Goal: Task Accomplishment & Management: Complete application form

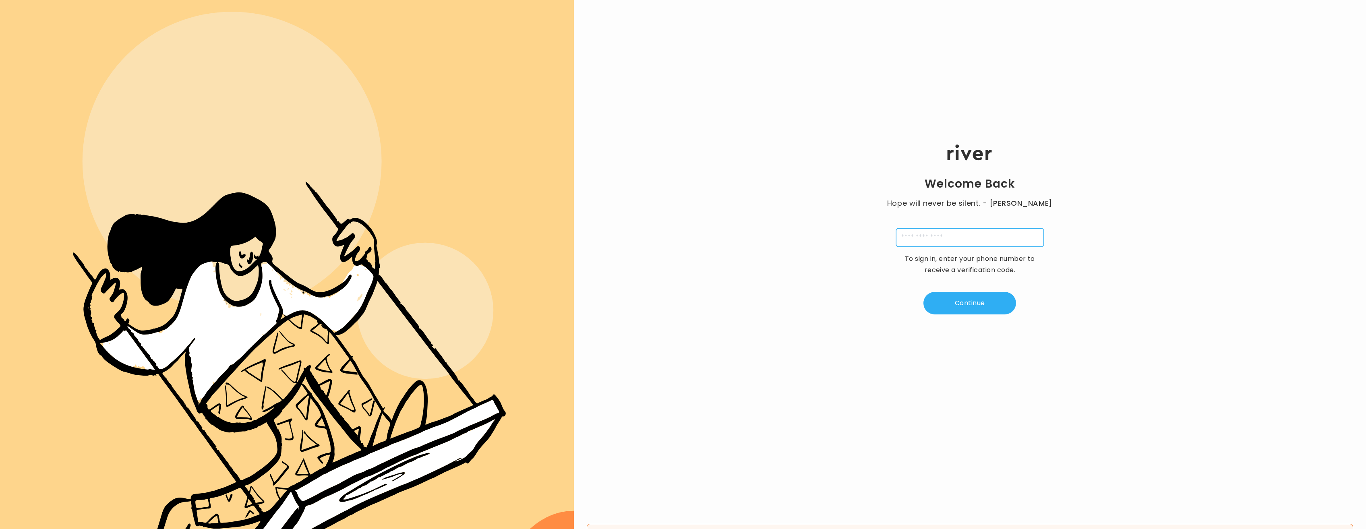
click at [940, 236] on input "tel" at bounding box center [970, 237] width 148 height 19
type input "**********"
click at [968, 302] on button "Continue" at bounding box center [969, 303] width 93 height 23
type input "*"
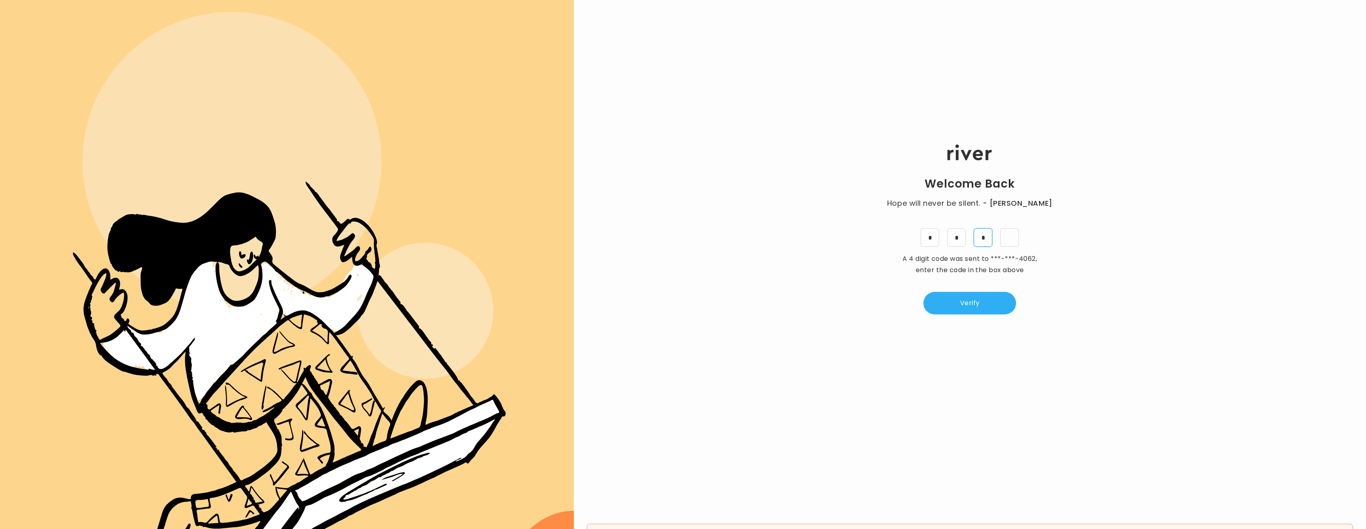
type input "*"
click at [967, 306] on button "Verify" at bounding box center [969, 303] width 93 height 23
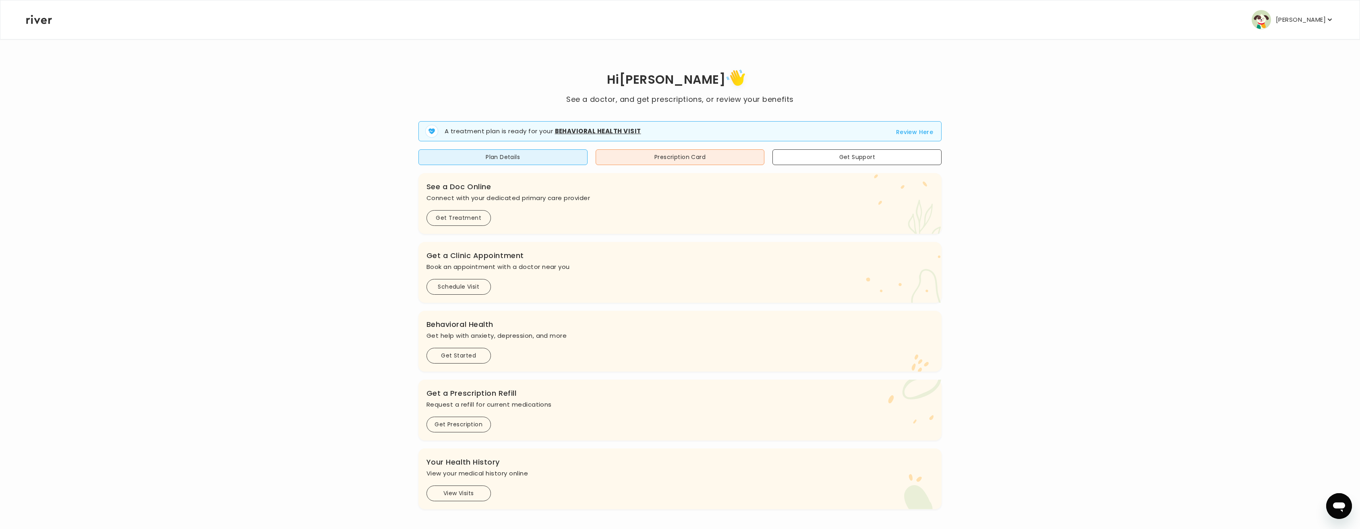
click at [907, 130] on button "Review Here" at bounding box center [914, 132] width 37 height 10
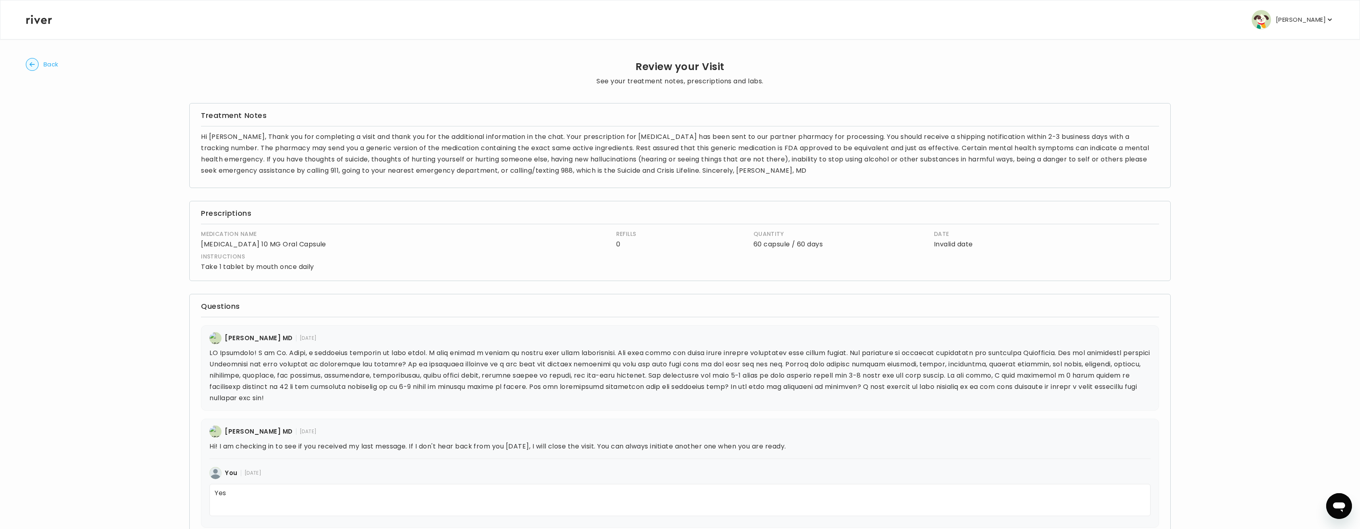
click at [41, 64] on button "Back" at bounding box center [42, 64] width 33 height 13
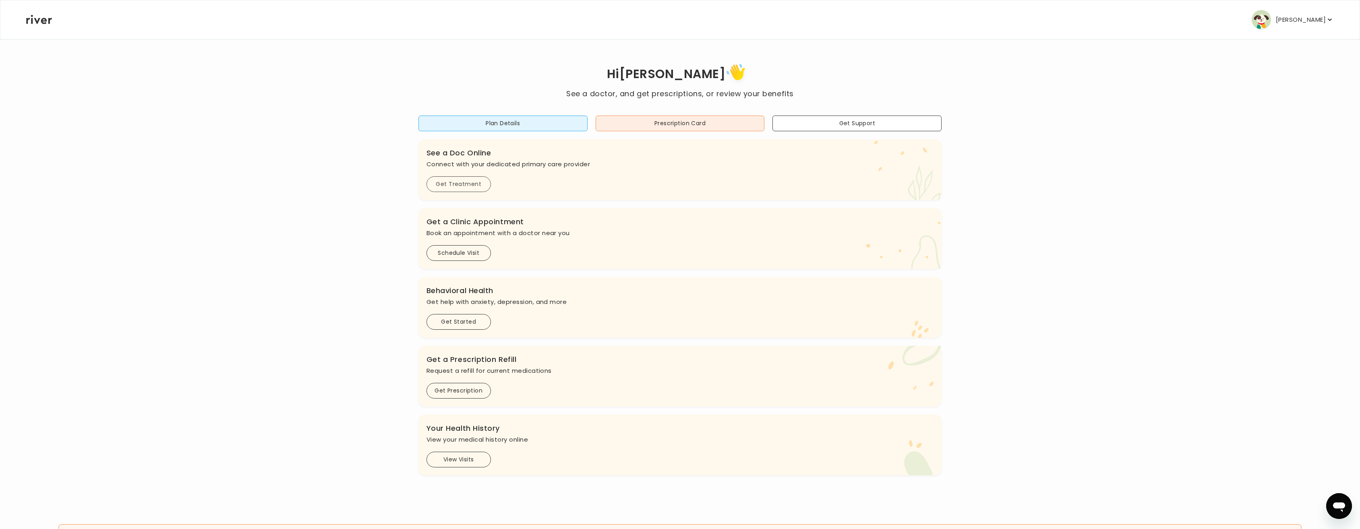
click at [460, 182] on button "Get Treatment" at bounding box center [458, 184] width 64 height 16
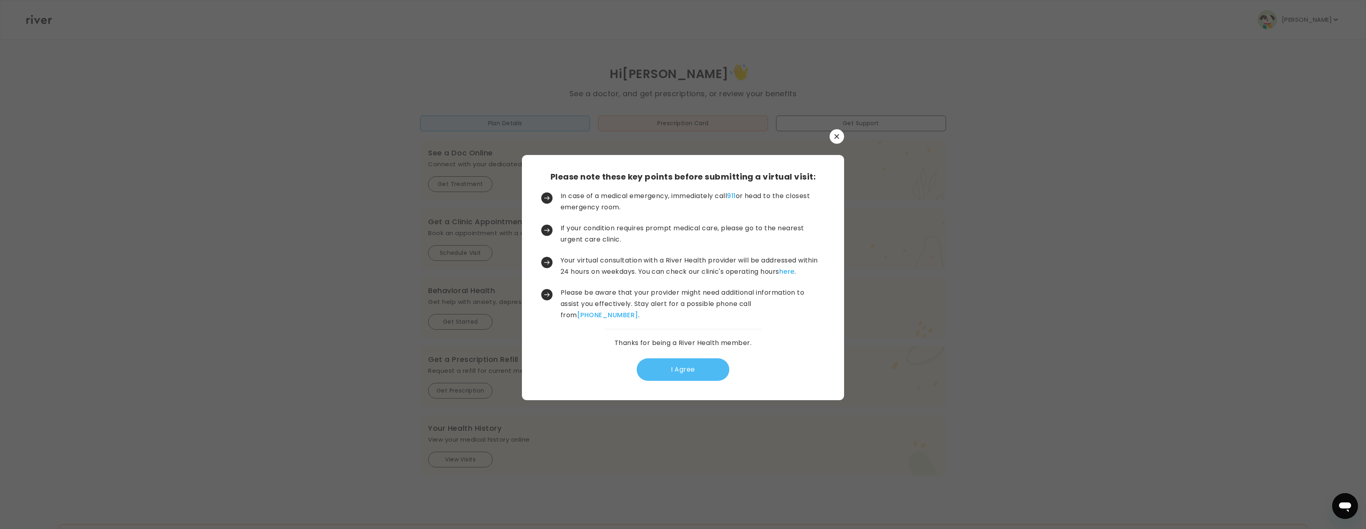
click at [683, 369] on button "I Agree" at bounding box center [683, 369] width 93 height 23
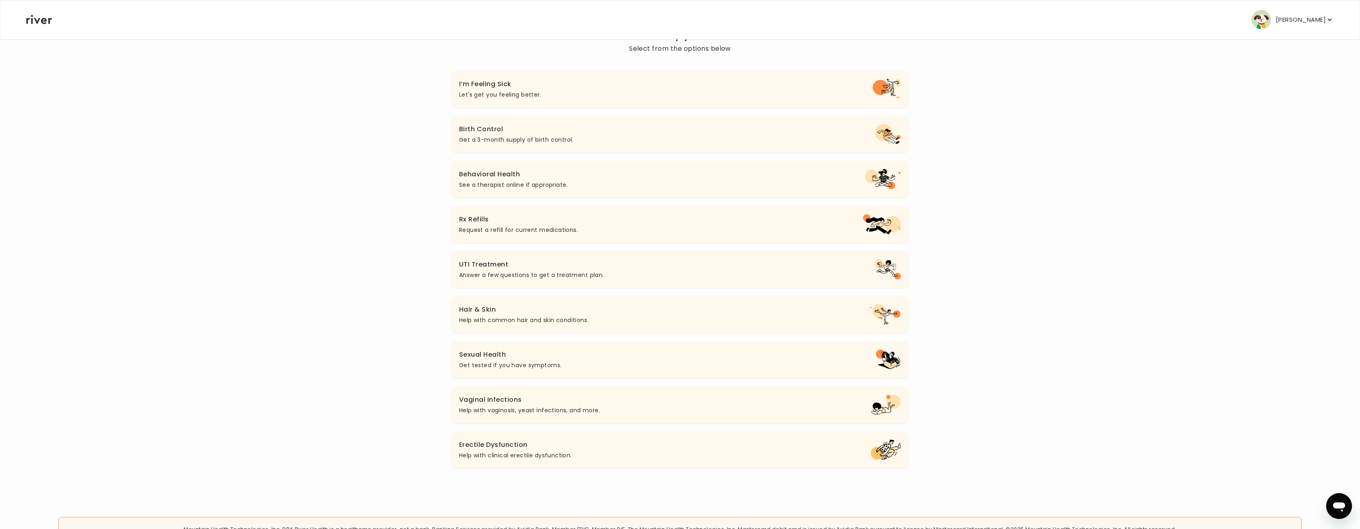
scroll to position [81, 0]
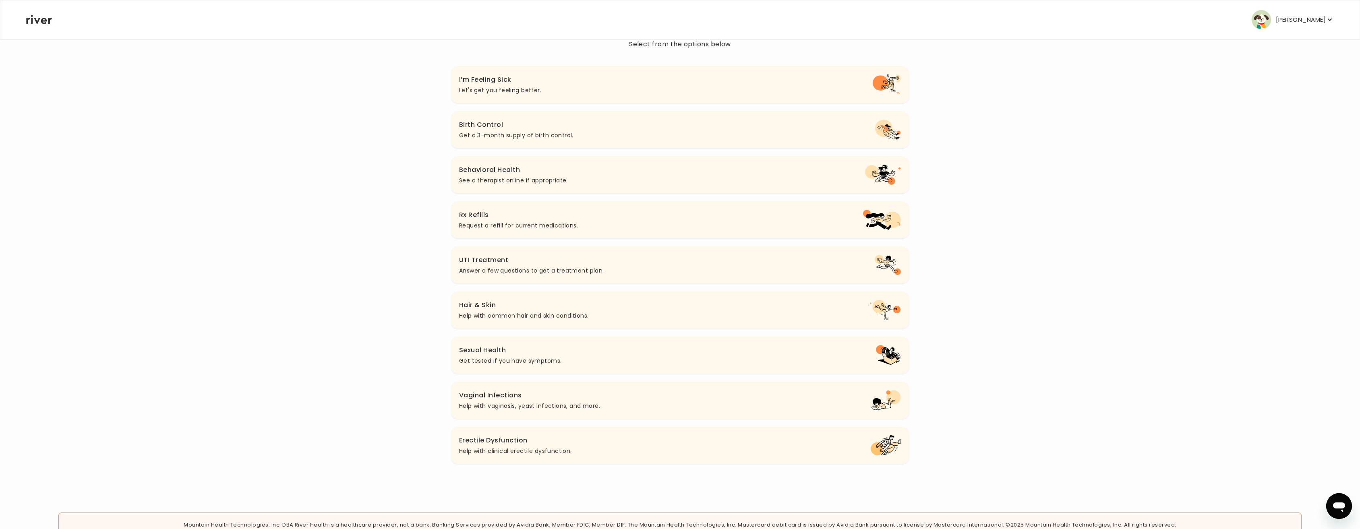
click at [578, 303] on h3 "Hair & Skin" at bounding box center [524, 305] width 130 height 11
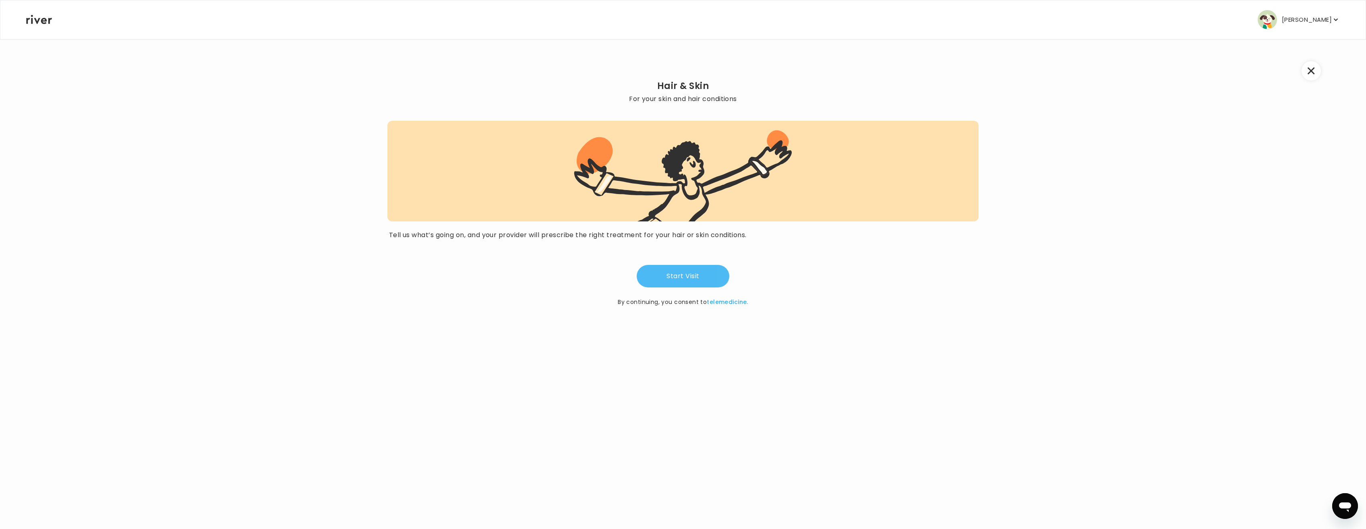
click at [679, 278] on button "Start Visit" at bounding box center [683, 276] width 93 height 23
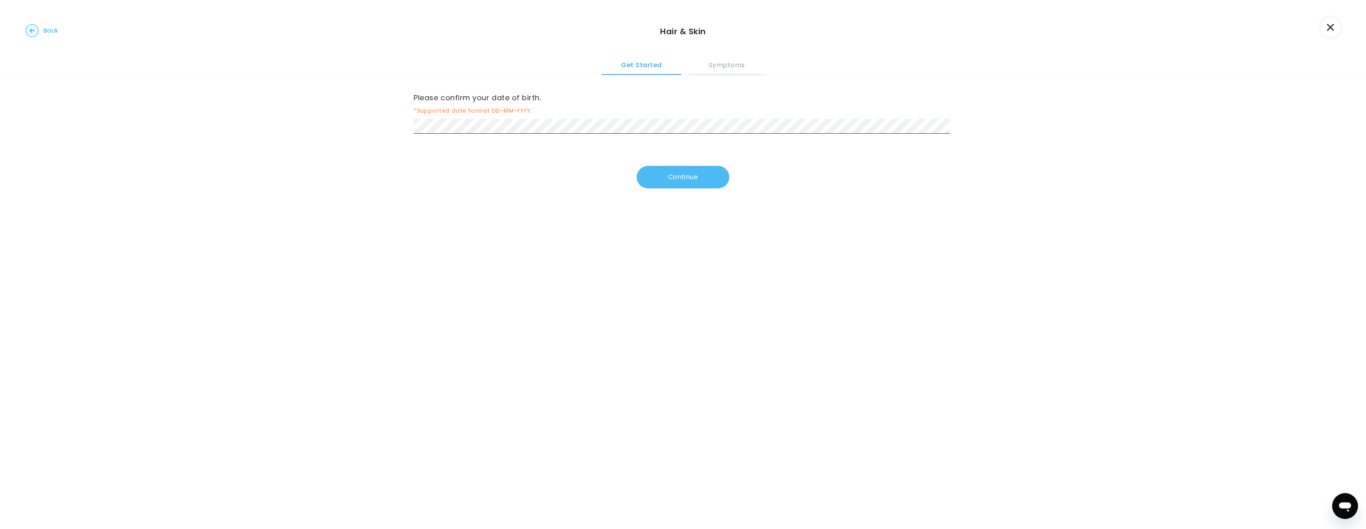
click at [679, 174] on button "Continue" at bounding box center [683, 177] width 93 height 23
click at [660, 180] on button "Continue" at bounding box center [683, 179] width 93 height 23
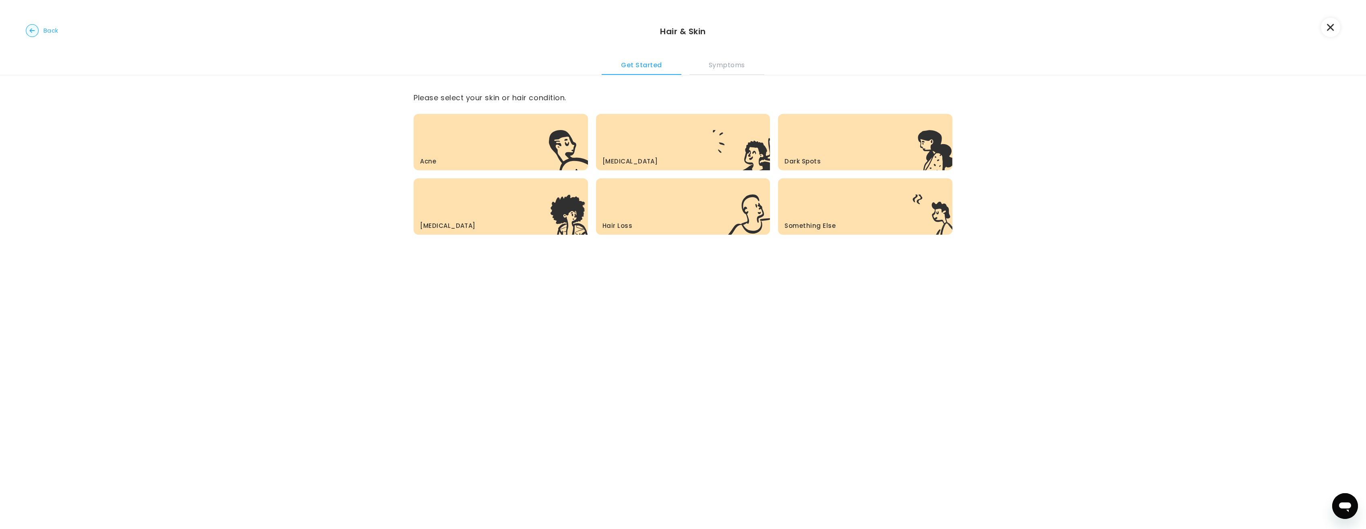
click at [692, 207] on div "Hair Loss .c{fill:#303030}" at bounding box center [683, 206] width 174 height 56
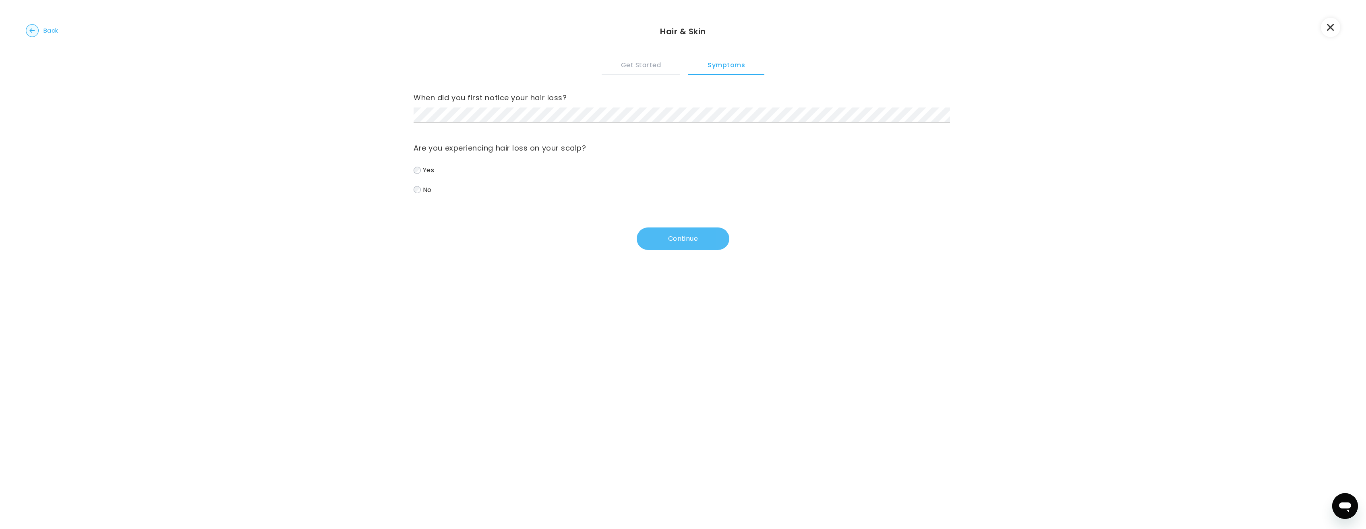
click at [696, 240] on button "Continue" at bounding box center [683, 239] width 93 height 23
click at [685, 238] on button "Continue" at bounding box center [683, 239] width 93 height 23
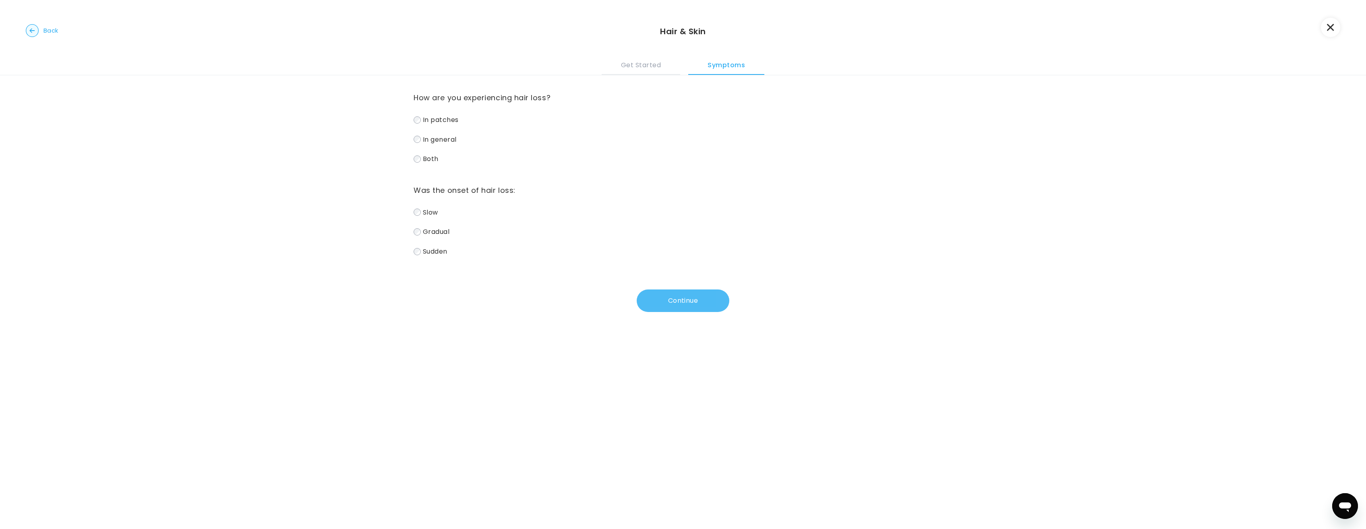
click at [700, 299] on button "Continue" at bounding box center [683, 301] width 93 height 23
click at [680, 293] on button "Continue" at bounding box center [683, 292] width 93 height 23
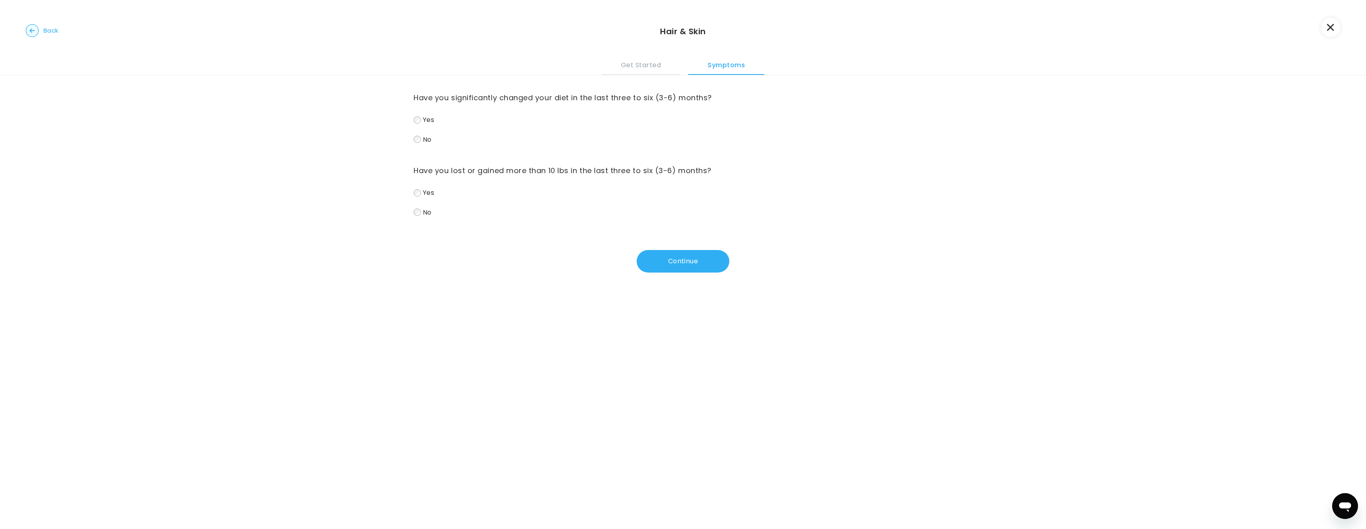
click at [411, 217] on div "Have you significantly changed your diet in the last three to six (3-6) months?…" at bounding box center [683, 183] width 1366 height 217
click at [691, 264] on button "Continue" at bounding box center [683, 261] width 93 height 23
click at [698, 265] on button "Continue" at bounding box center [683, 261] width 93 height 23
click at [36, 27] on circle "button" at bounding box center [32, 31] width 12 height 12
click at [35, 27] on circle "button" at bounding box center [32, 31] width 12 height 12
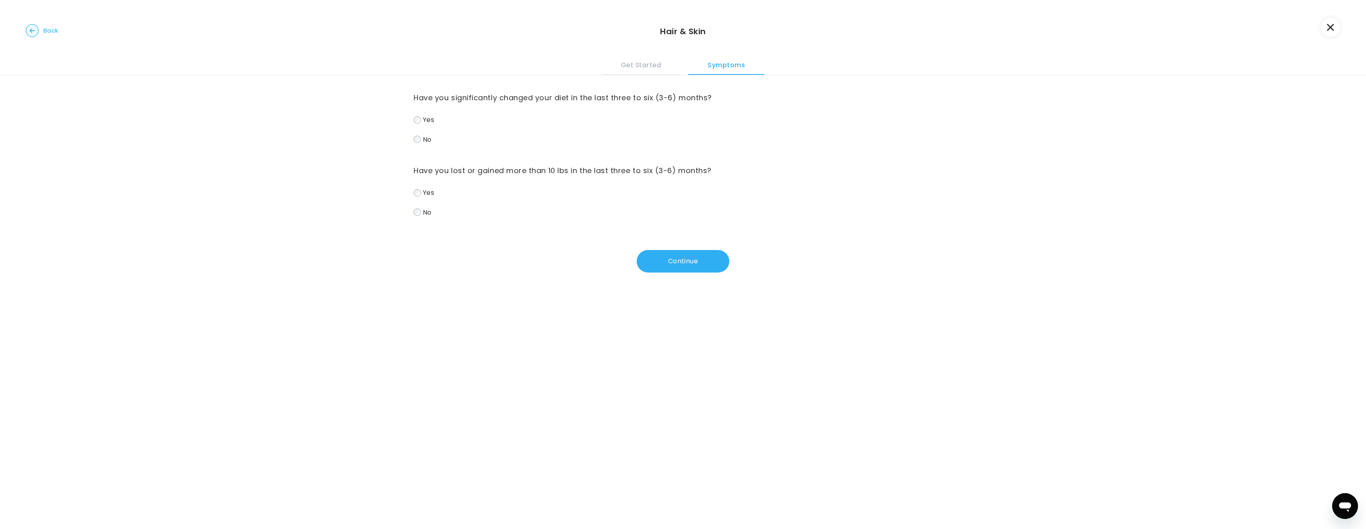
click at [35, 27] on circle "button" at bounding box center [32, 31] width 12 height 12
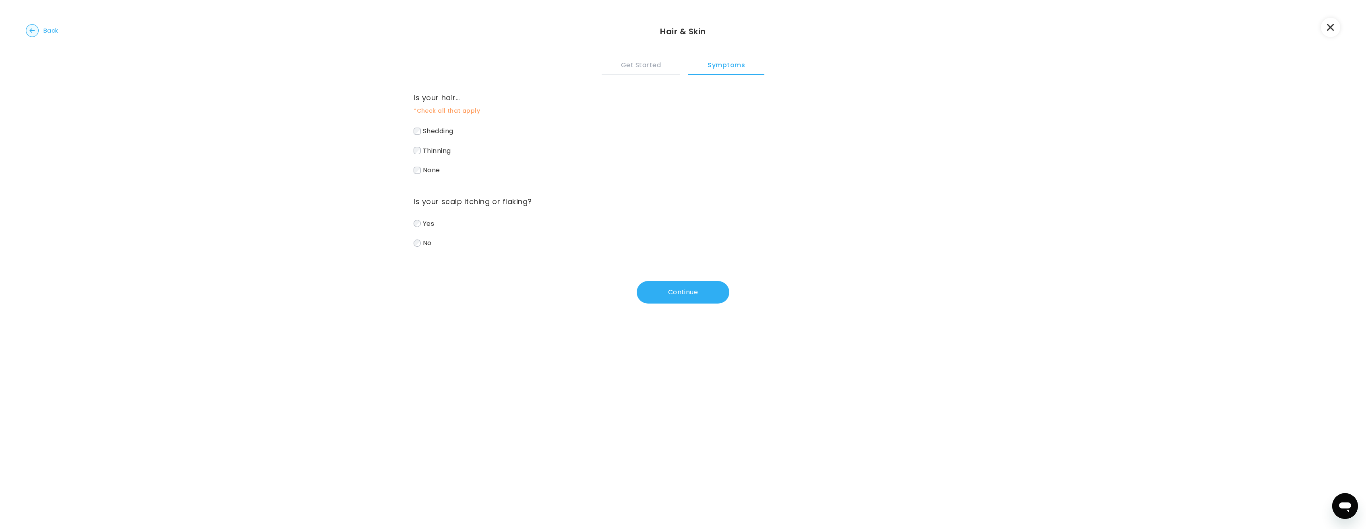
click at [35, 27] on circle "button" at bounding box center [32, 31] width 12 height 12
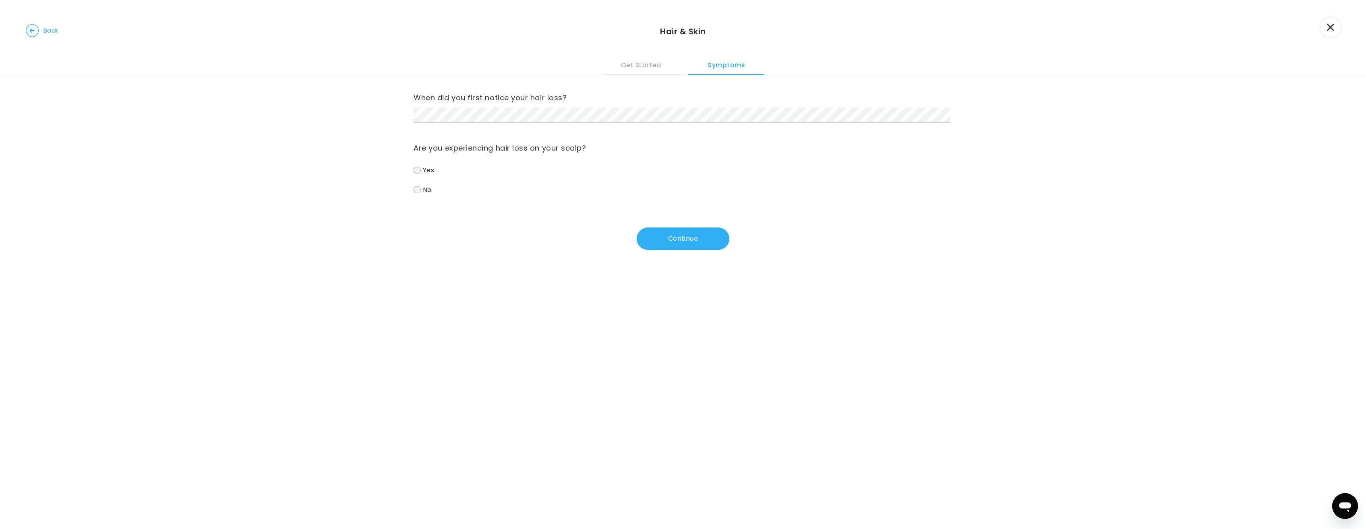
click at [35, 27] on circle "button" at bounding box center [32, 31] width 12 height 12
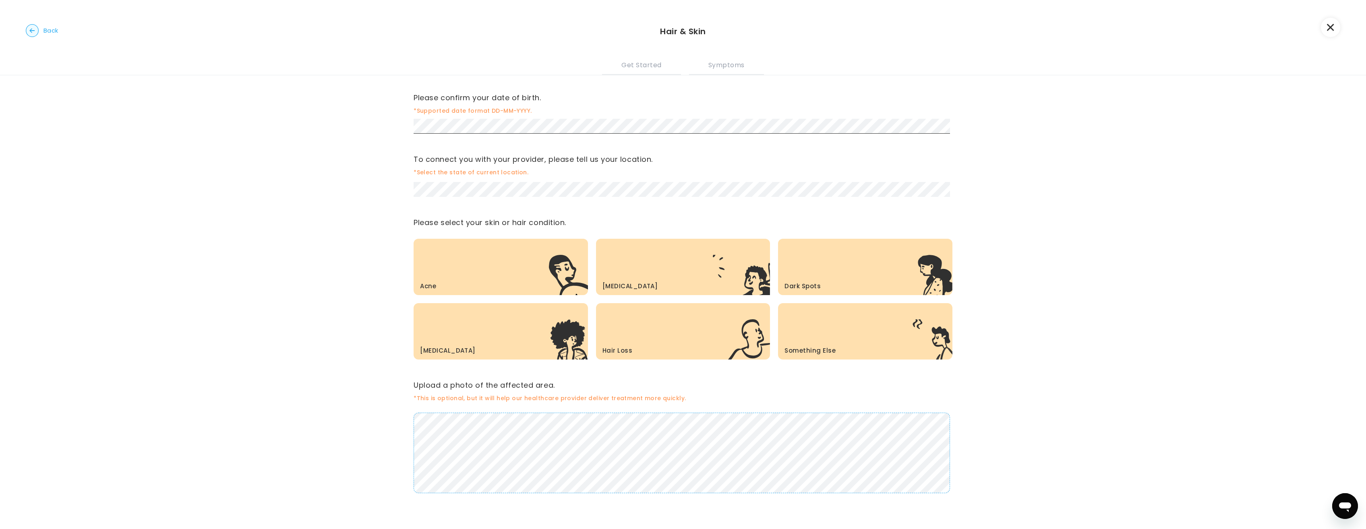
click at [484, 335] on div "[MEDICAL_DATA] .c{fill:#303030}.d{fill:none}" at bounding box center [501, 331] width 174 height 56
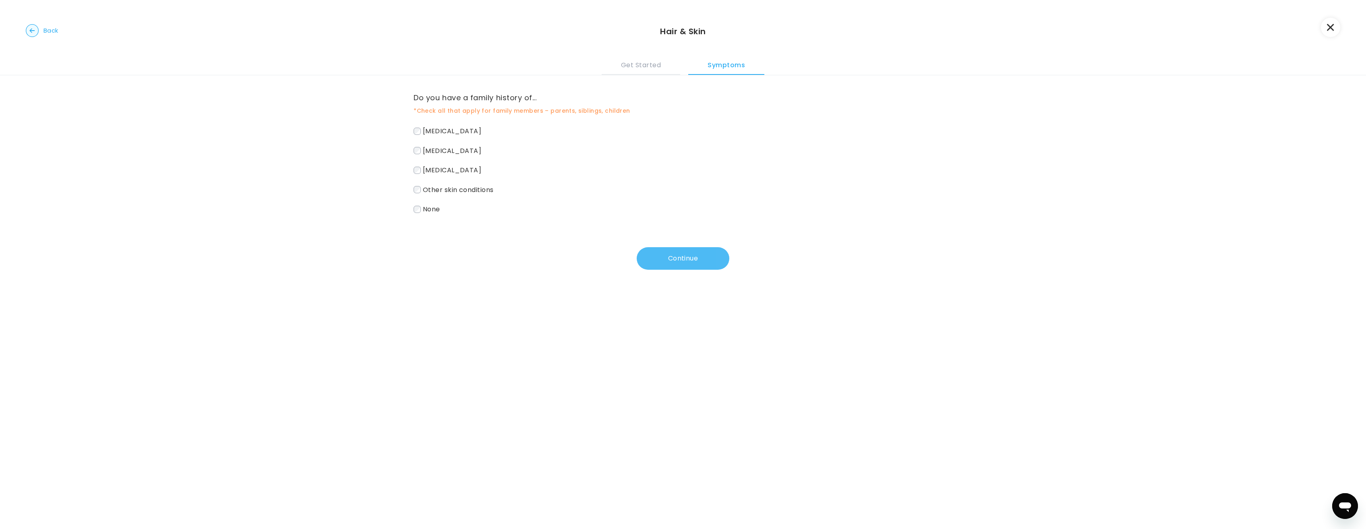
click at [698, 253] on button "Continue" at bounding box center [683, 258] width 93 height 23
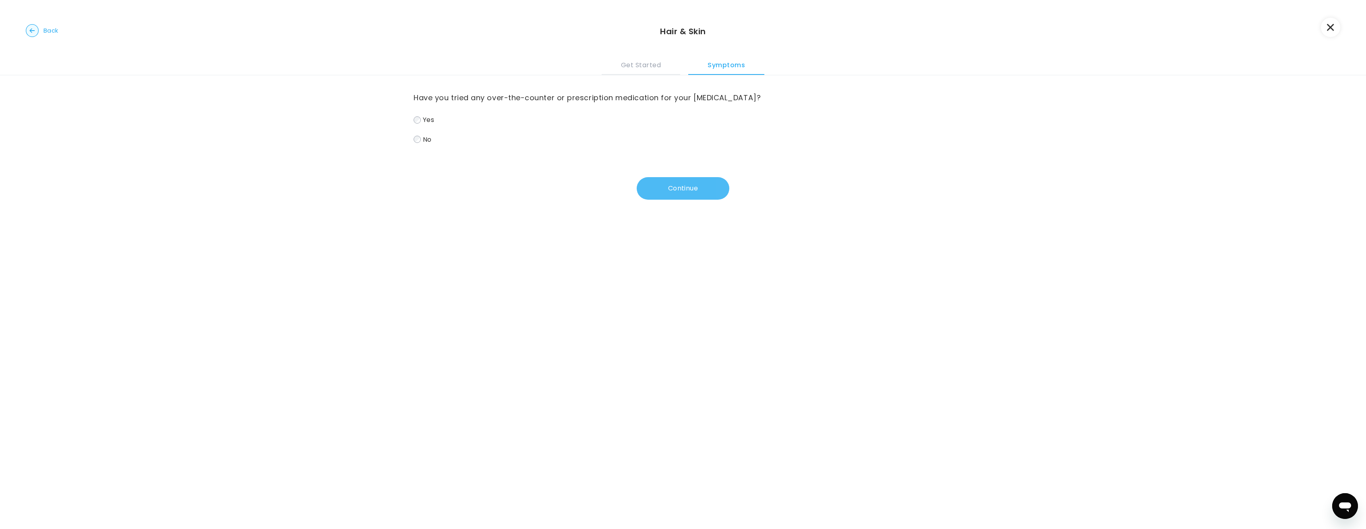
click at [704, 188] on button "Continue" at bounding box center [683, 188] width 93 height 23
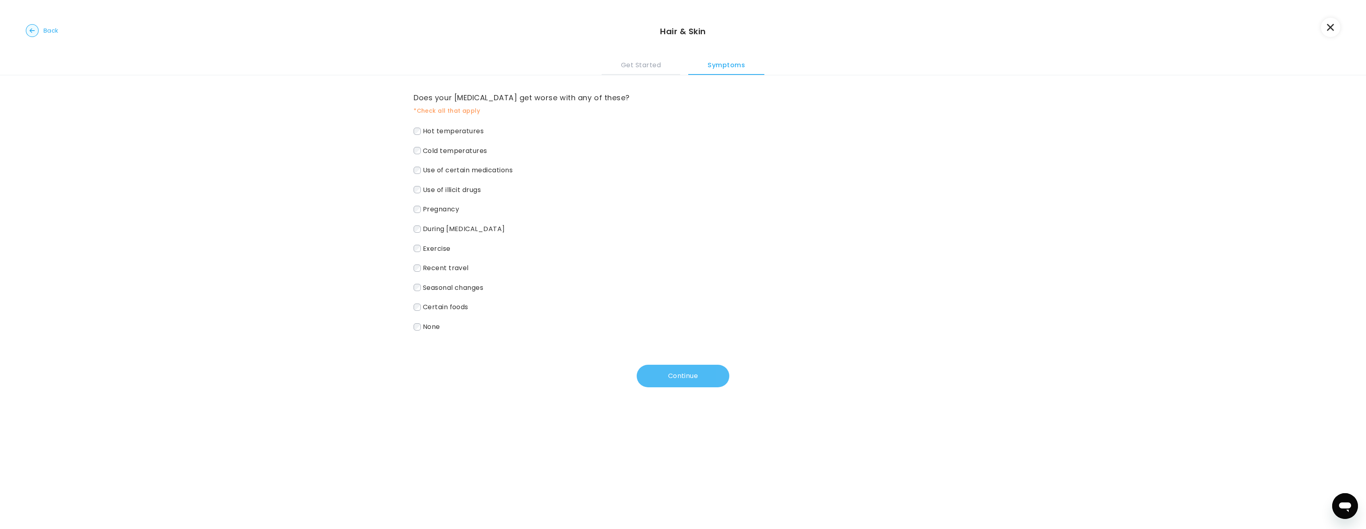
click at [689, 375] on button "Continue" at bounding box center [683, 376] width 93 height 23
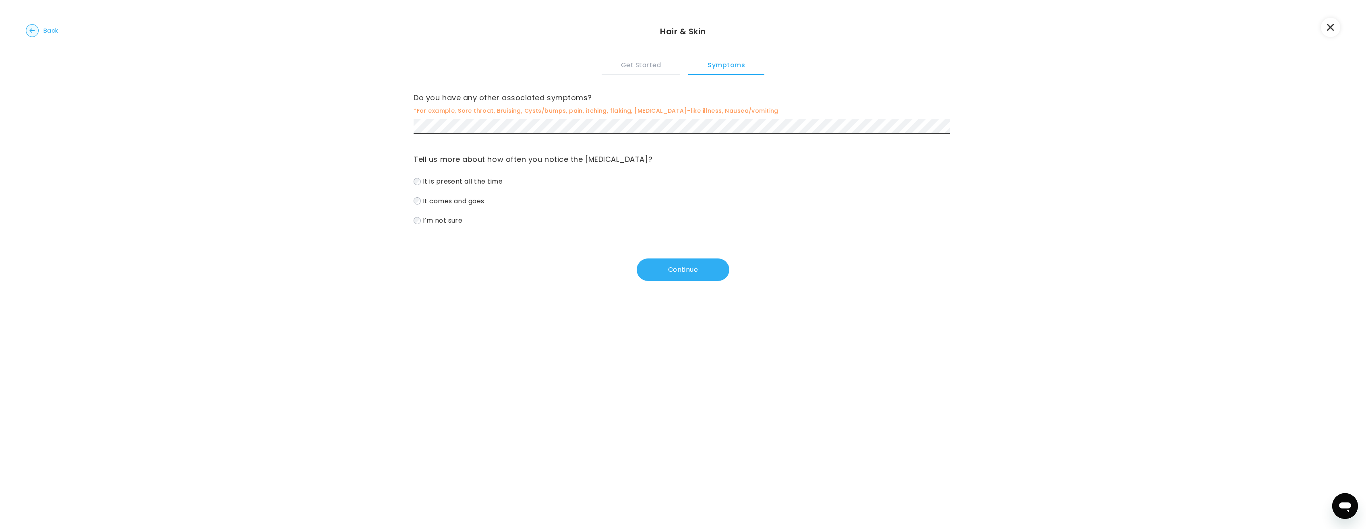
click at [414, 199] on label "It comes and goes" at bounding box center [683, 201] width 539 height 12
click at [702, 263] on button "Continue" at bounding box center [683, 270] width 93 height 23
click at [679, 269] on button "Continue" at bounding box center [683, 270] width 93 height 23
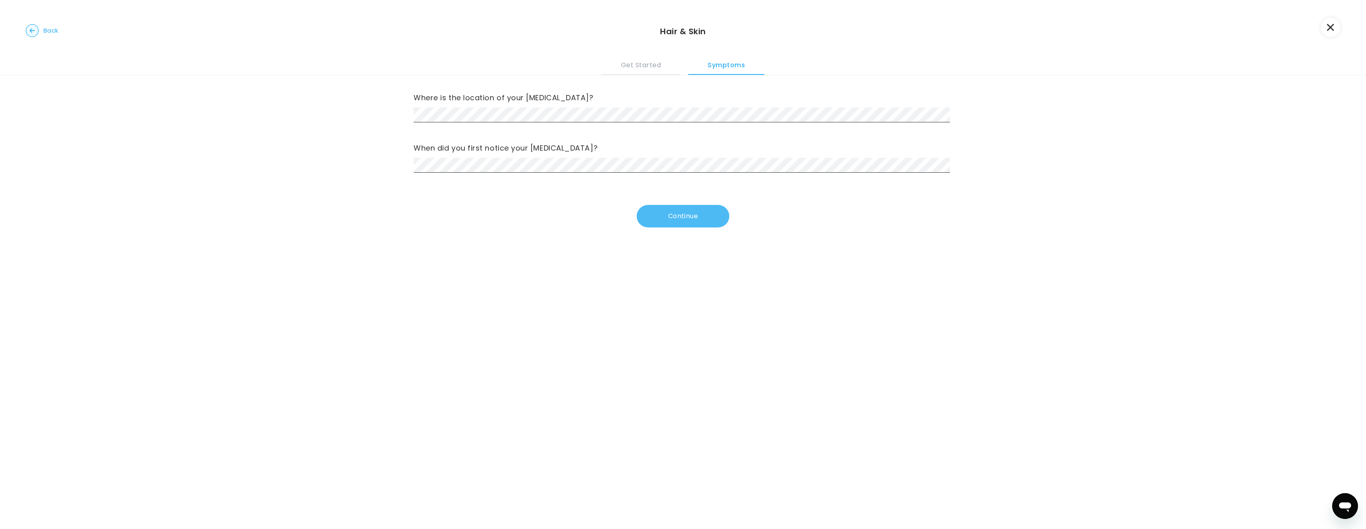
click at [695, 214] on button "Continue" at bounding box center [683, 216] width 93 height 23
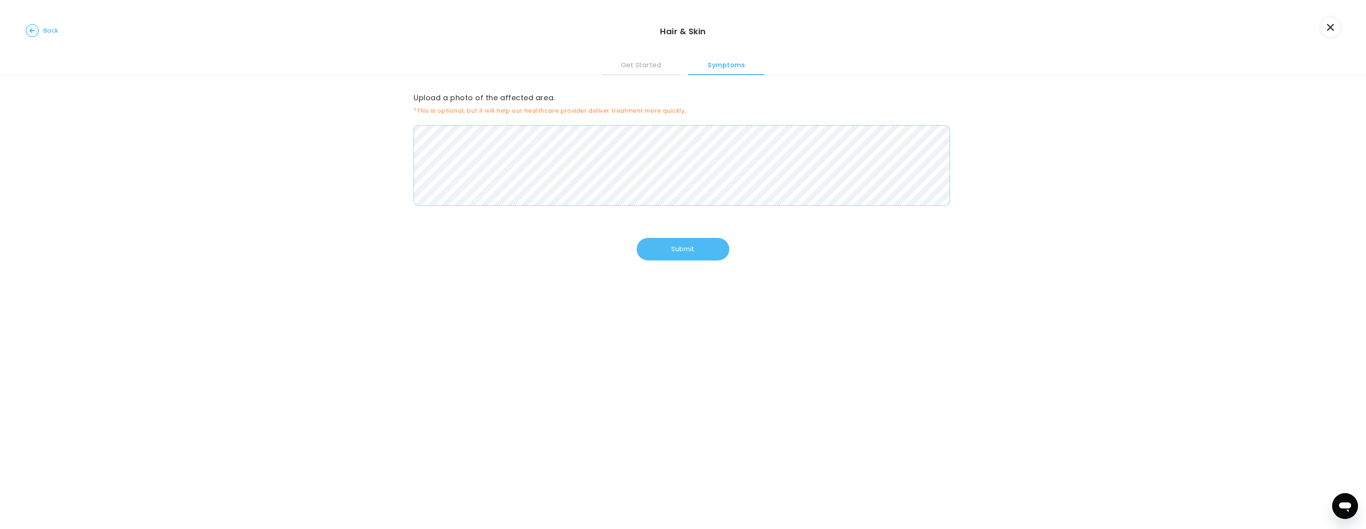
click at [686, 249] on button "Submit" at bounding box center [683, 249] width 93 height 23
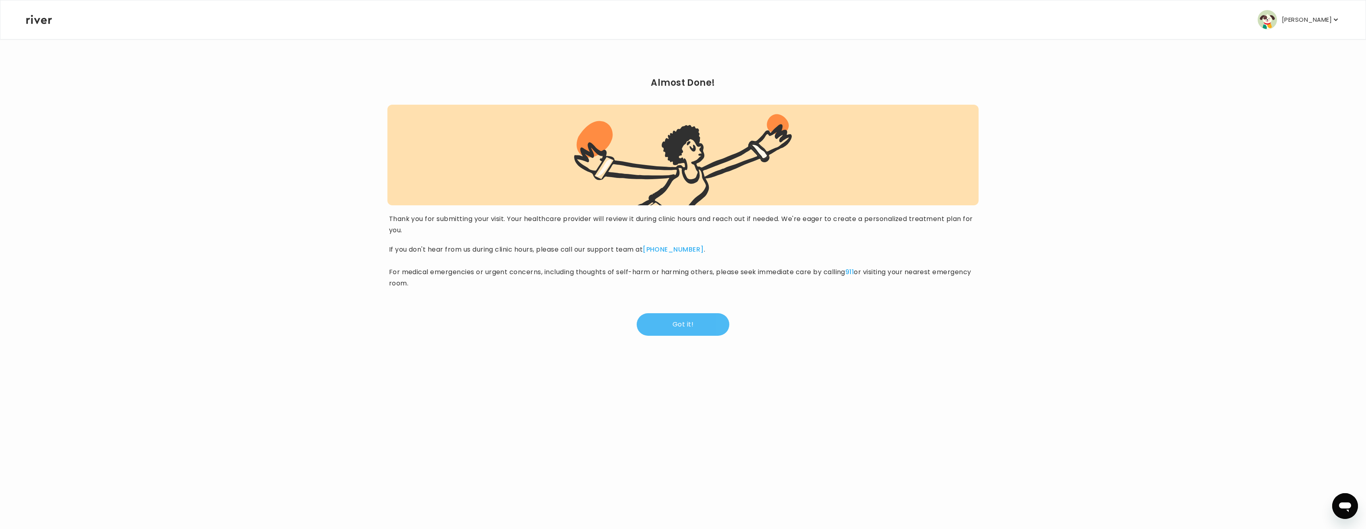
click at [693, 325] on button "Got it!" at bounding box center [683, 324] width 93 height 23
